Goal: Task Accomplishment & Management: Use online tool/utility

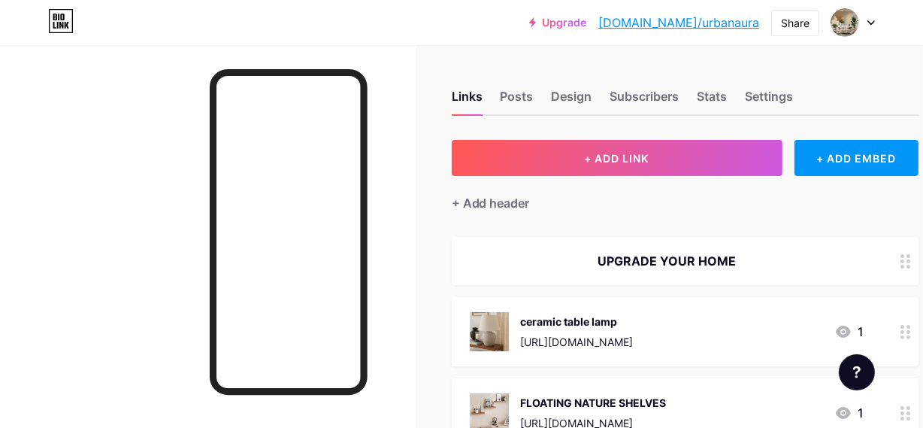
scroll to position [238, 0]
click at [529, 99] on div "Posts" at bounding box center [517, 100] width 33 height 27
drag, startPoint x: 655, startPoint y: 335, endPoint x: 523, endPoint y: 342, distance: 132.6
click at [523, 342] on div "ceramic table lamp https://amzn.to/4mSF78h 1" at bounding box center [667, 331] width 395 height 39
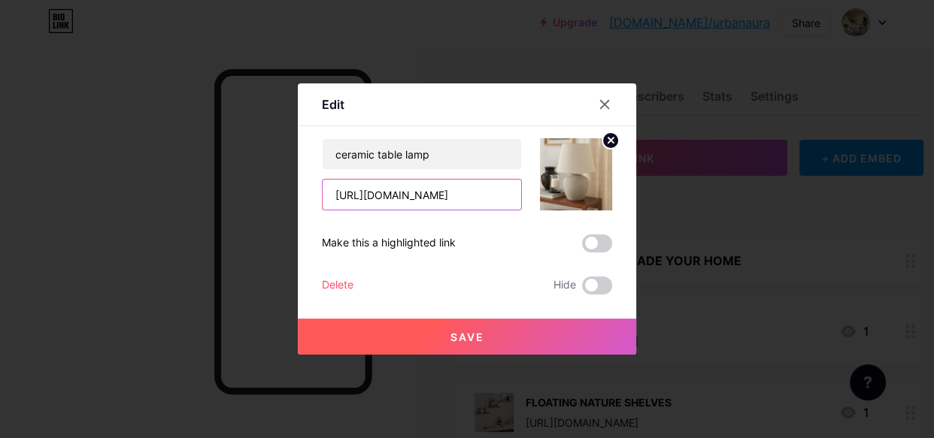
drag, startPoint x: 466, startPoint y: 198, endPoint x: 281, endPoint y: 196, distance: 184.3
click at [281, 196] on div "Edit Content YouTube Play YouTube video without leaving your page. ADD Vimeo Pl…" at bounding box center [467, 219] width 934 height 438
click at [605, 99] on icon at bounding box center [605, 105] width 12 height 12
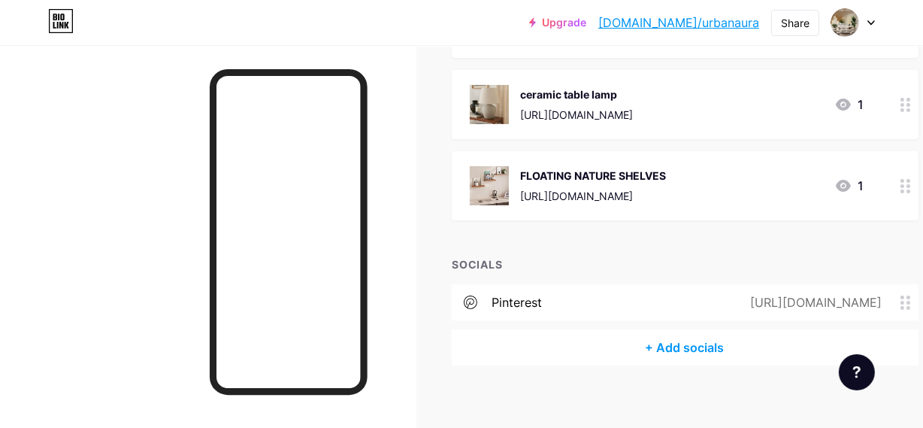
scroll to position [238, 0]
